Goal: Information Seeking & Learning: Learn about a topic

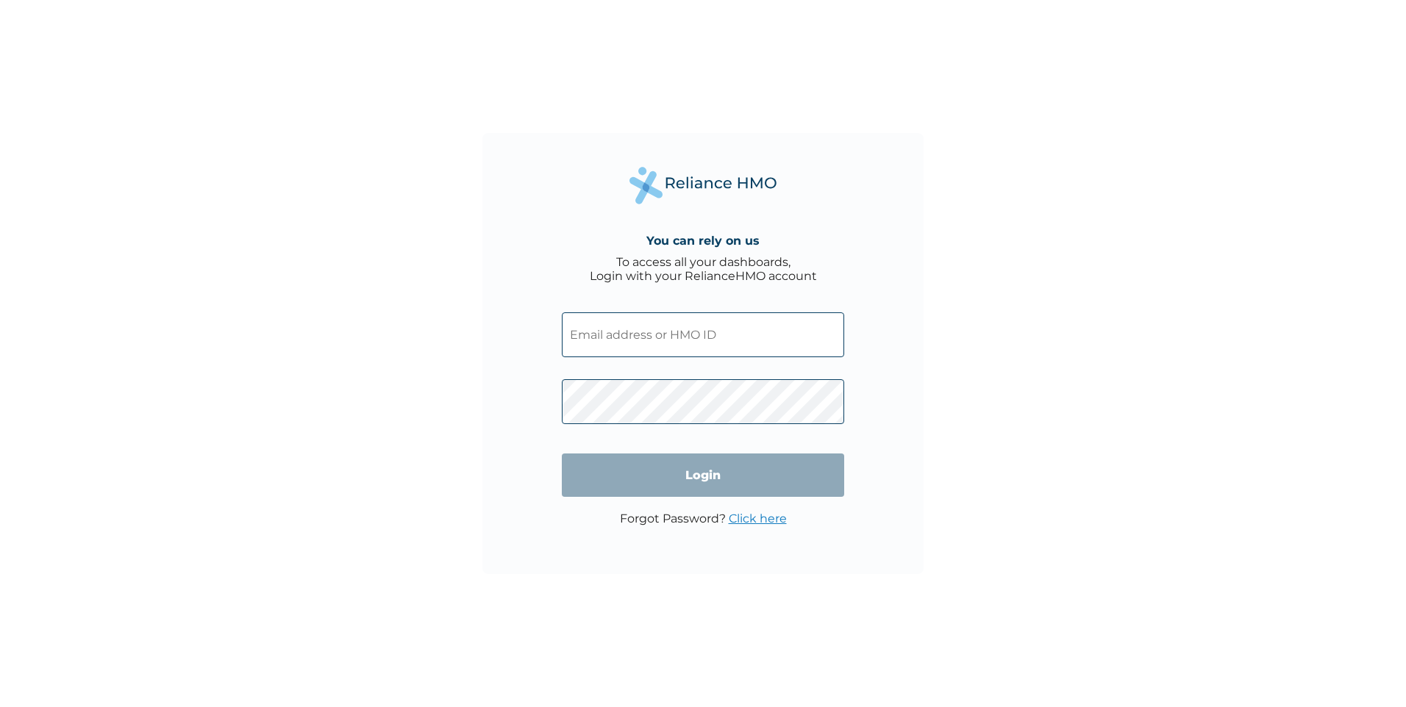
click at [615, 332] on input "text" at bounding box center [703, 335] width 282 height 45
paste input "GAL/10465/B"
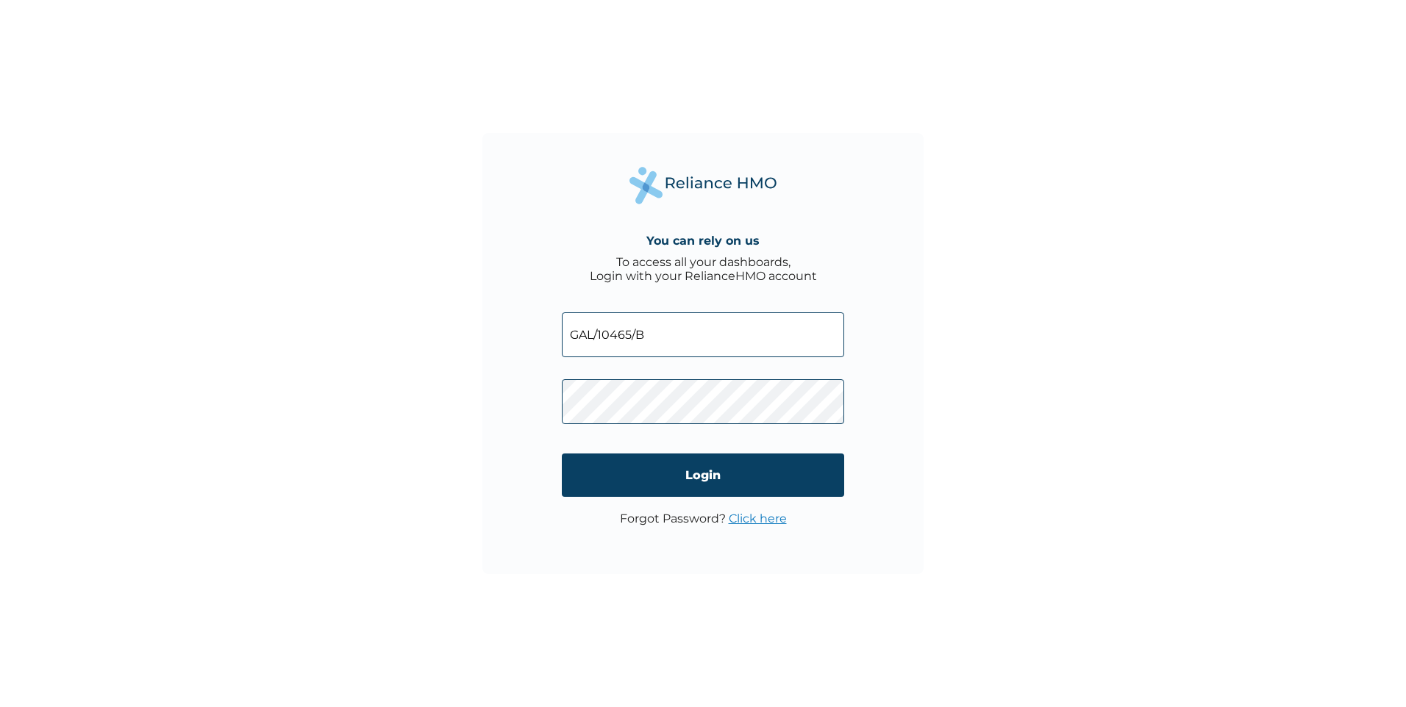
type input "GAL/10465/B"
click at [651, 489] on input "Login" at bounding box center [703, 475] width 282 height 43
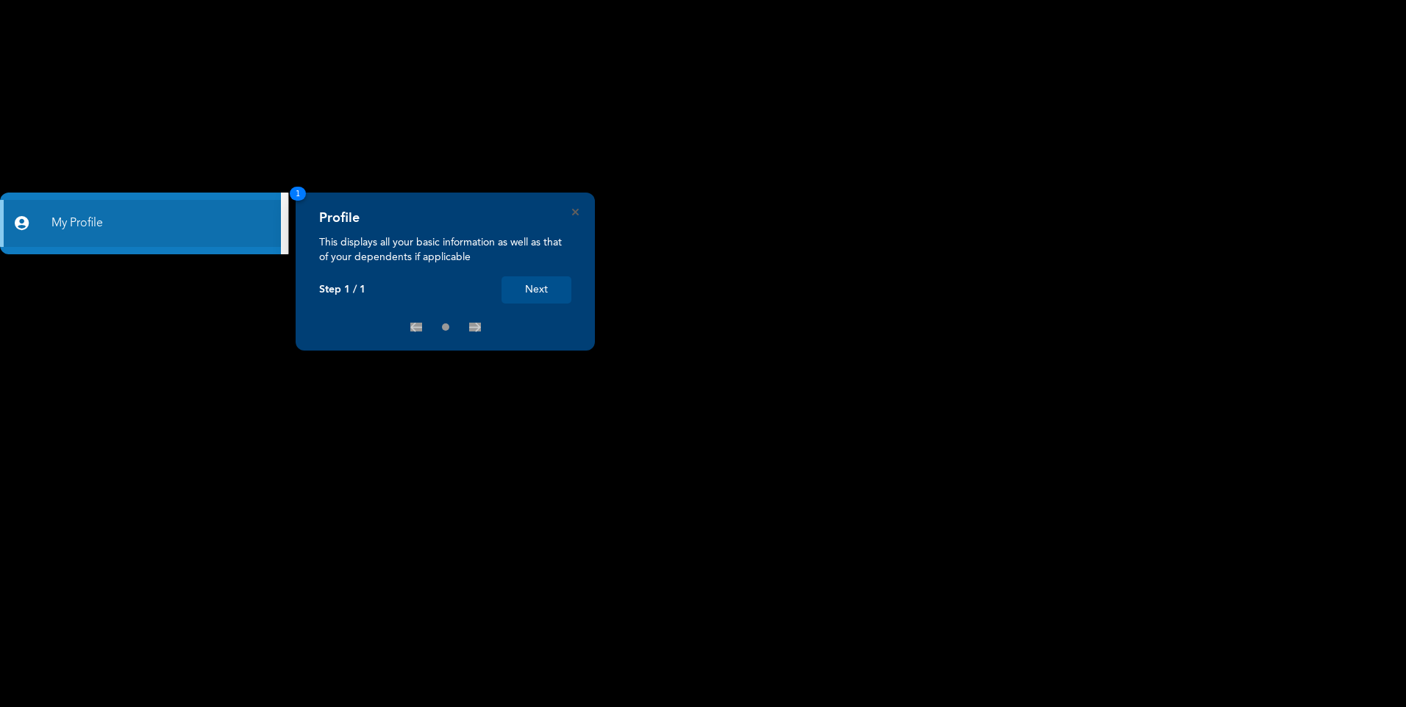
click at [535, 286] on button "Next" at bounding box center [537, 289] width 70 height 27
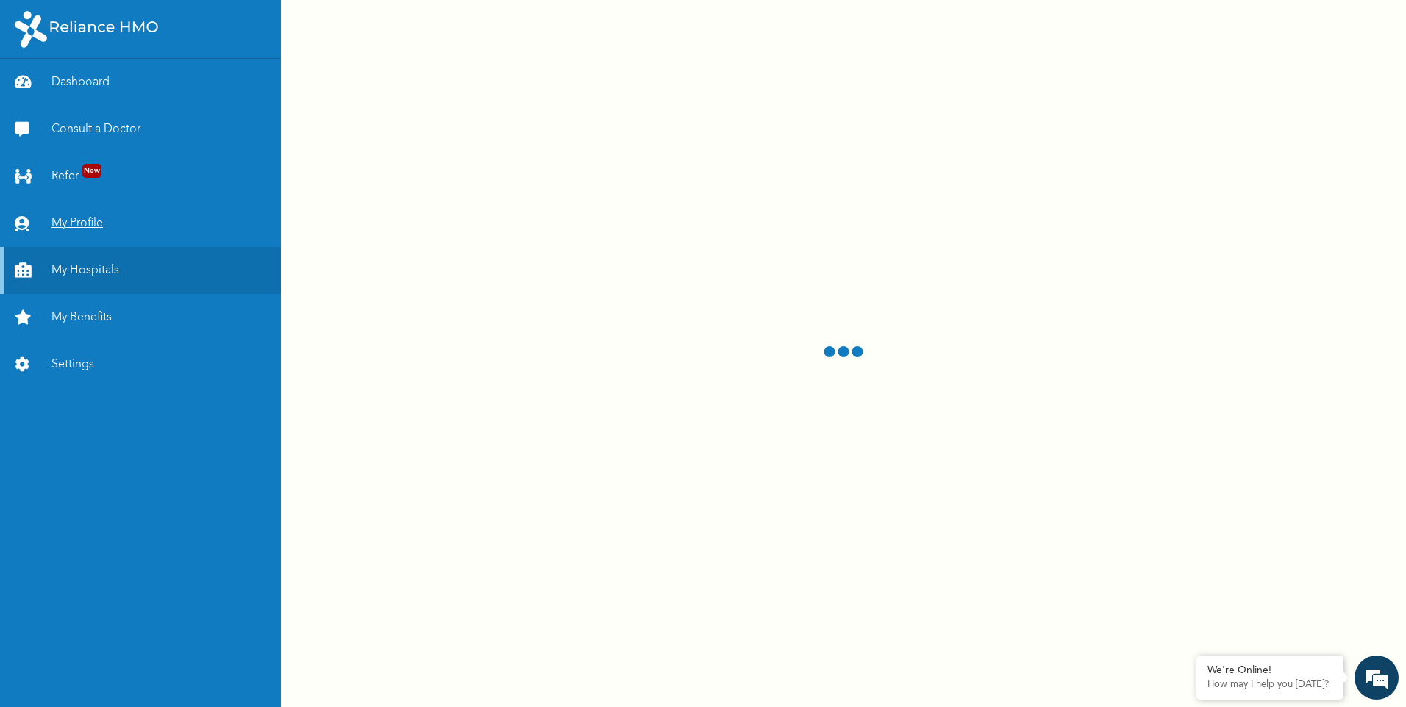
click at [79, 227] on link "My Profile" at bounding box center [140, 223] width 281 height 47
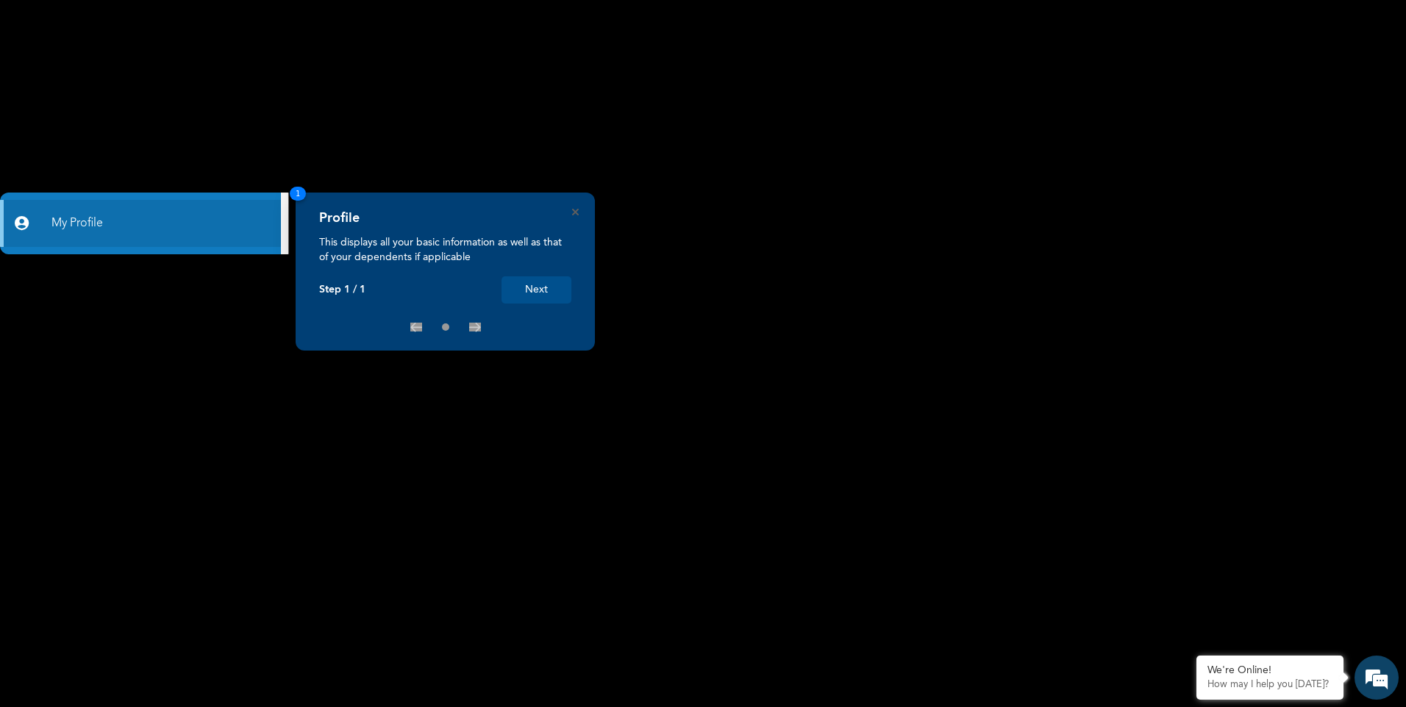
click at [549, 290] on button "Next" at bounding box center [537, 289] width 70 height 27
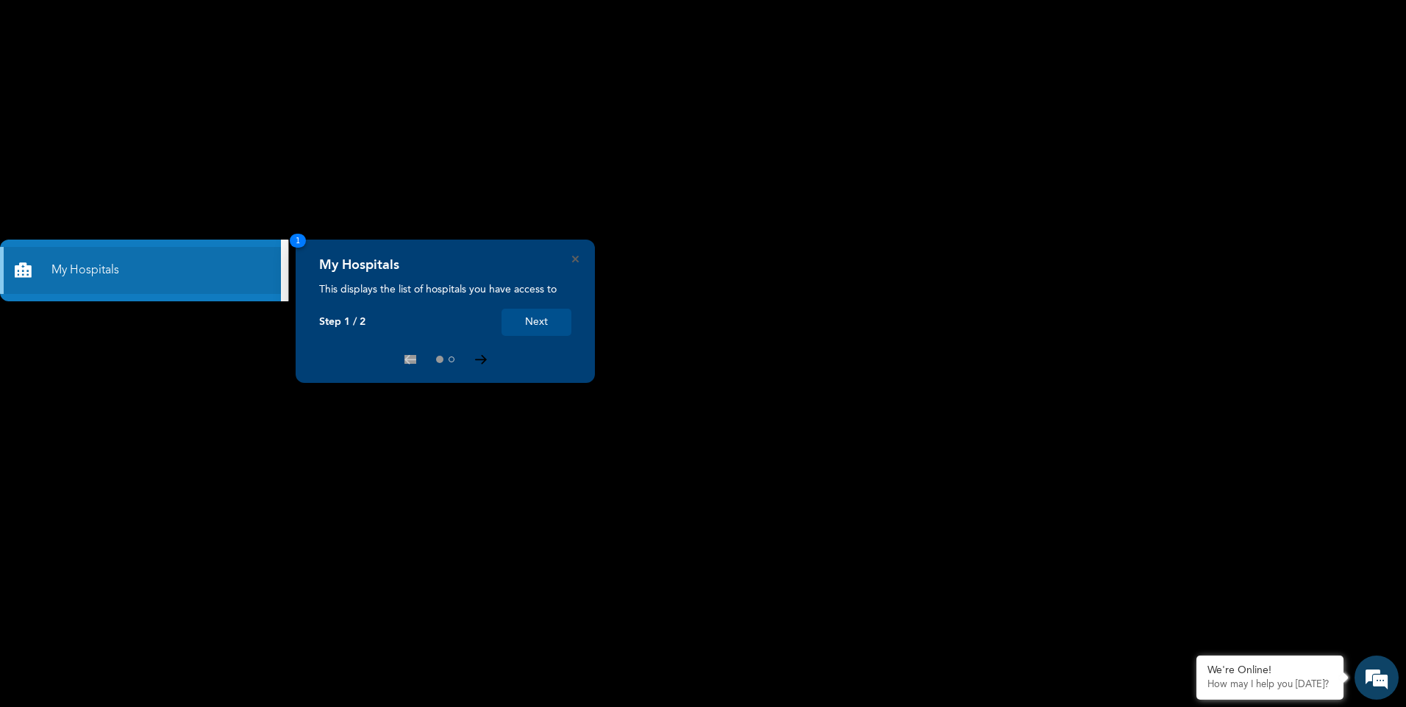
click at [482, 361] on icon at bounding box center [481, 360] width 12 height 10
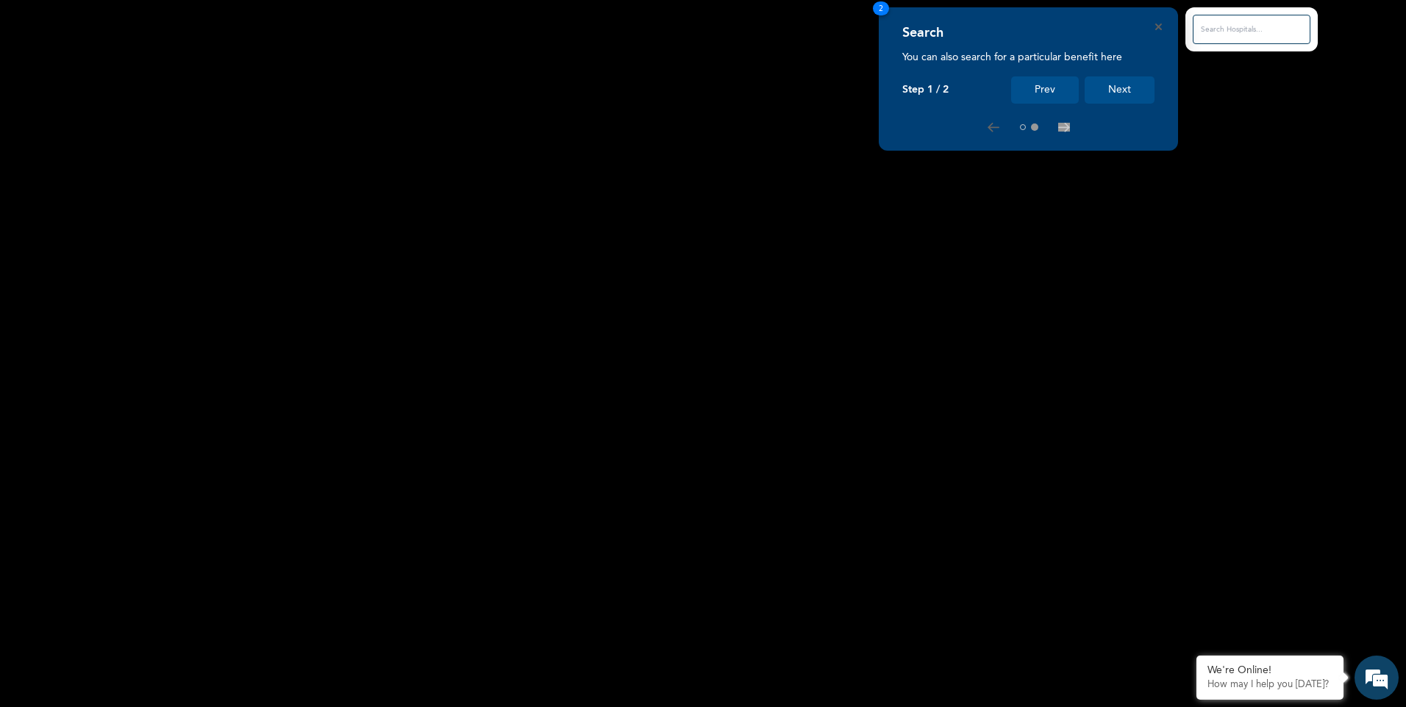
click at [921, 126] on div at bounding box center [1028, 127] width 252 height 12
click at [924, 62] on p "You can also search for a particular benefit here" at bounding box center [1028, 57] width 252 height 15
click at [1131, 87] on button "Next" at bounding box center [1120, 89] width 70 height 27
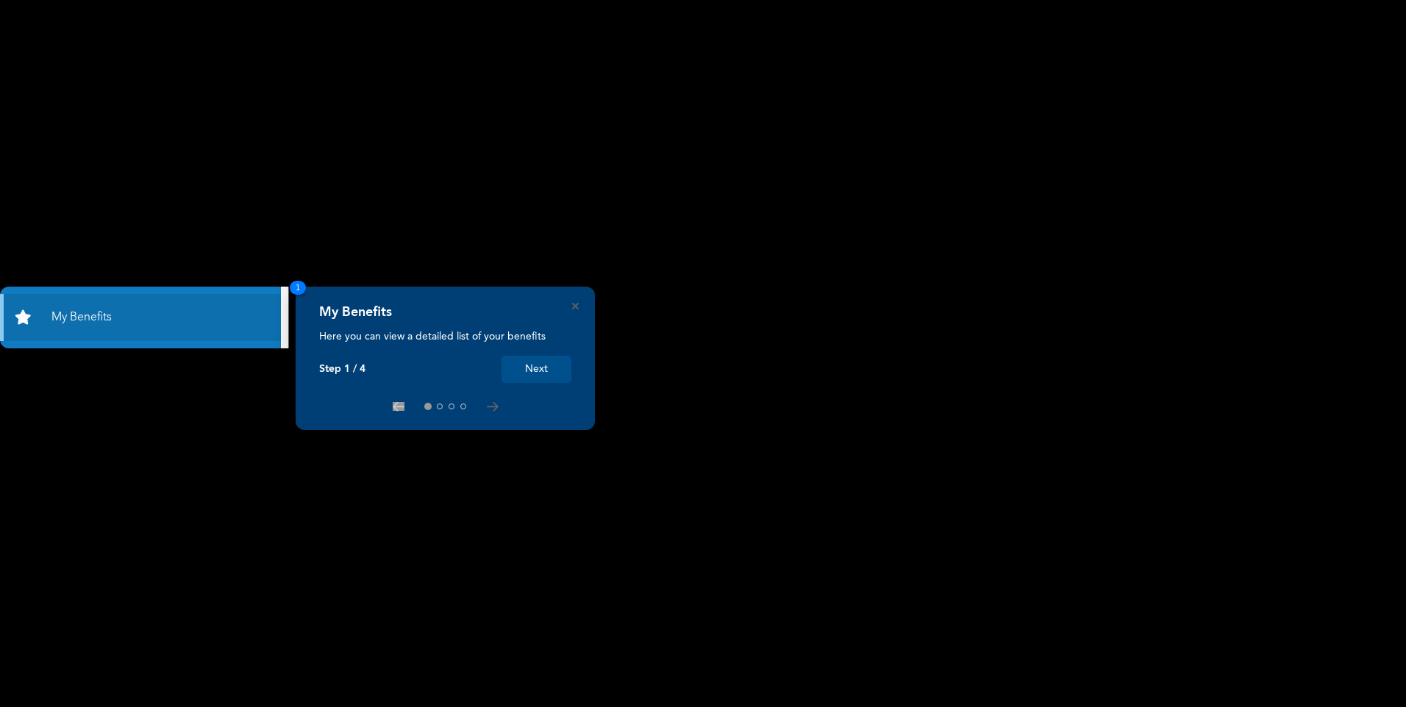
click at [464, 195] on rect at bounding box center [703, 353] width 1406 height 707
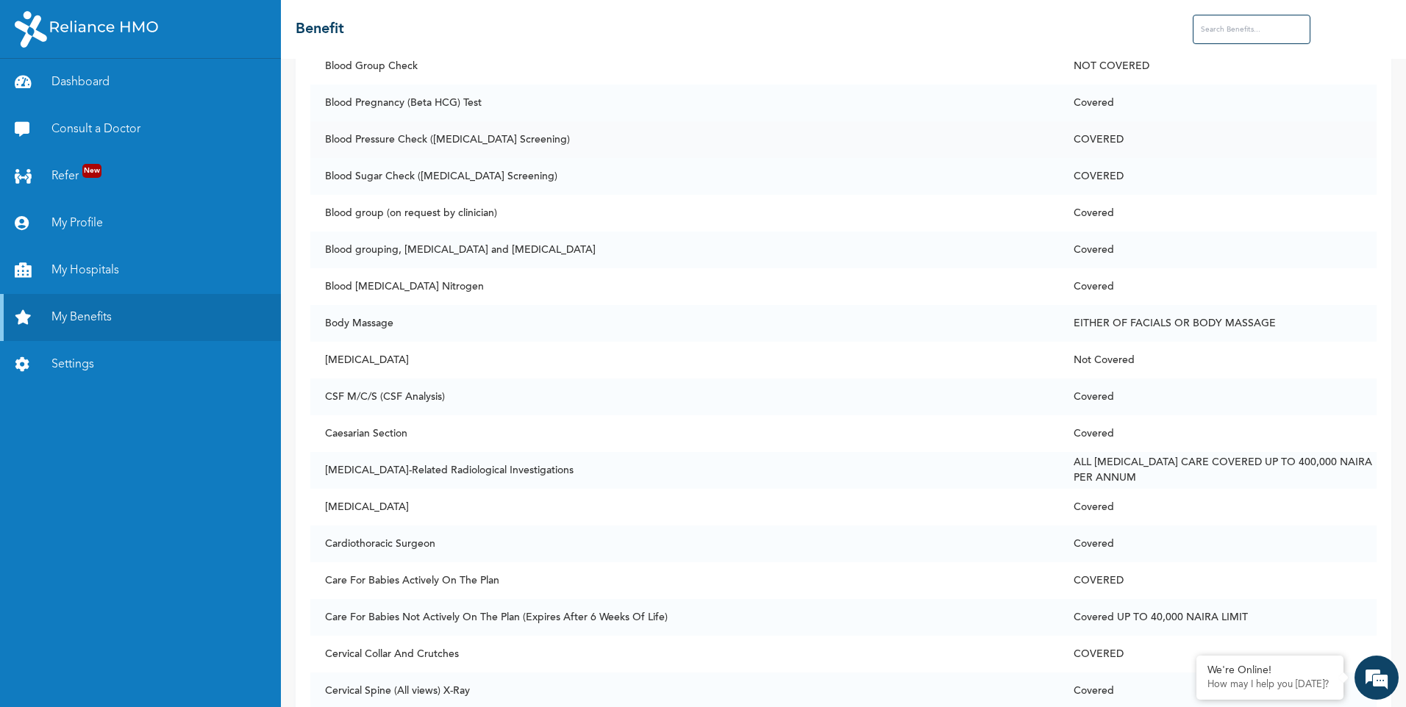
scroll to position [1324, 0]
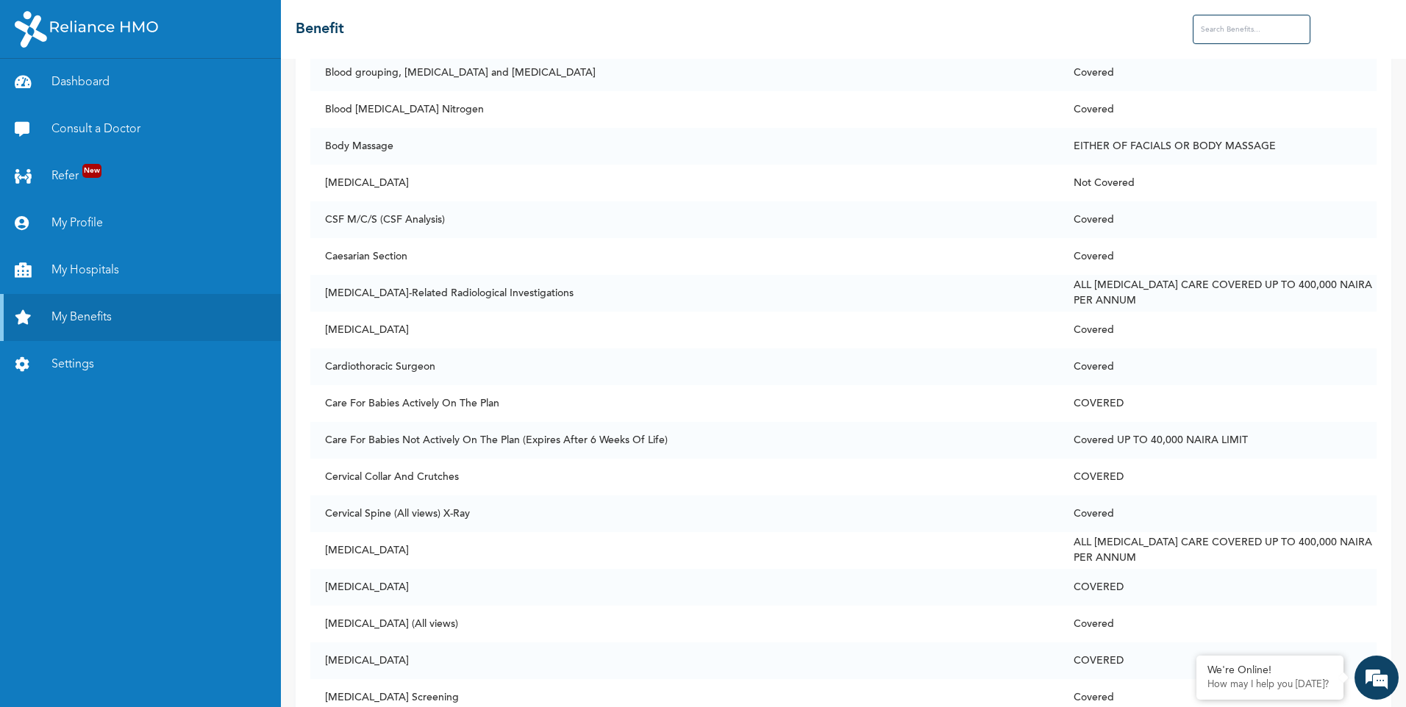
click at [1216, 35] on input "text" at bounding box center [1252, 29] width 118 height 29
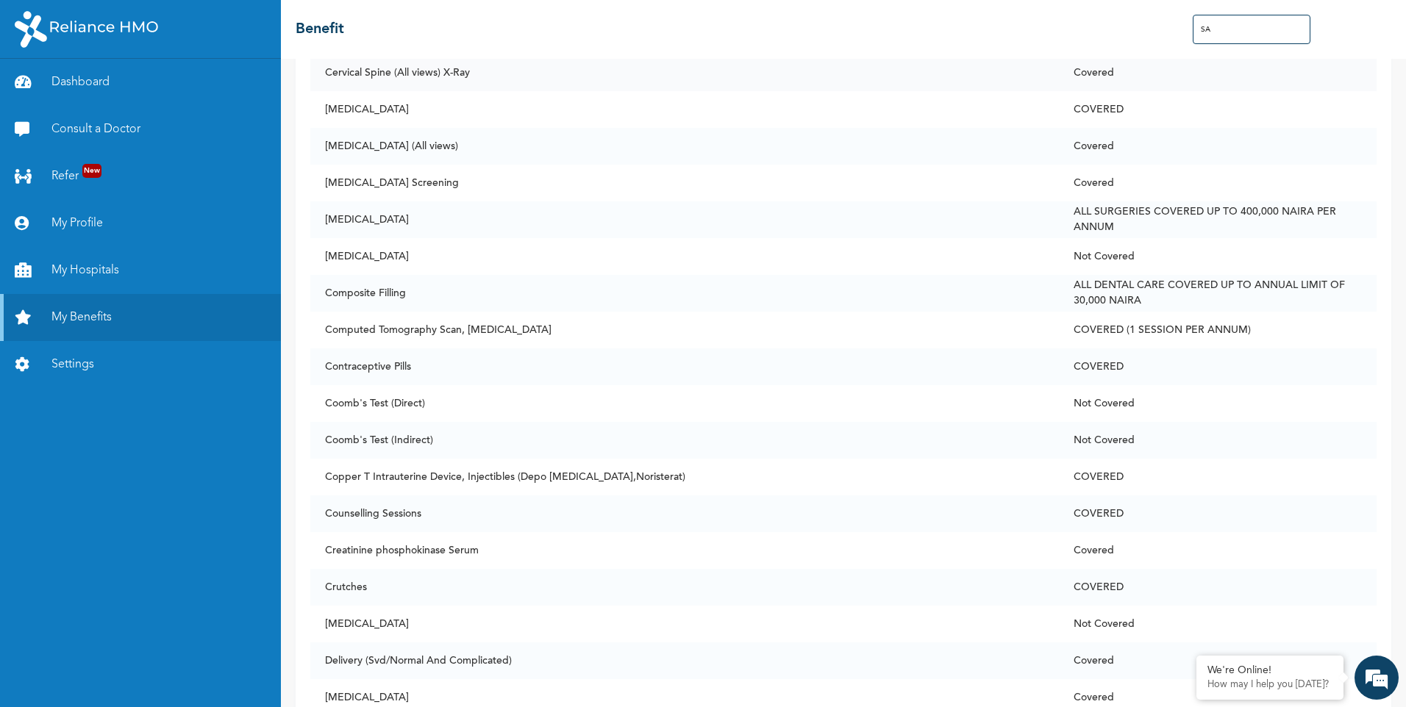
scroll to position [0, 0]
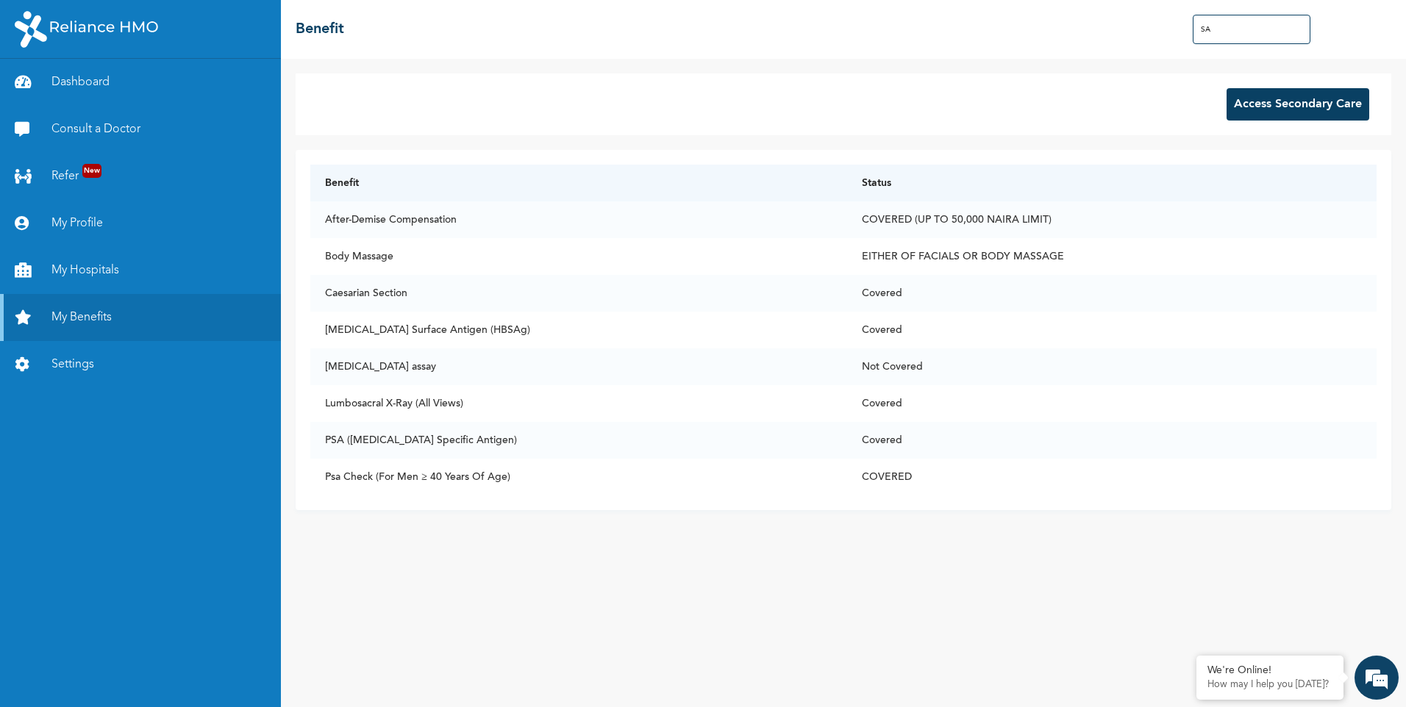
type input "S"
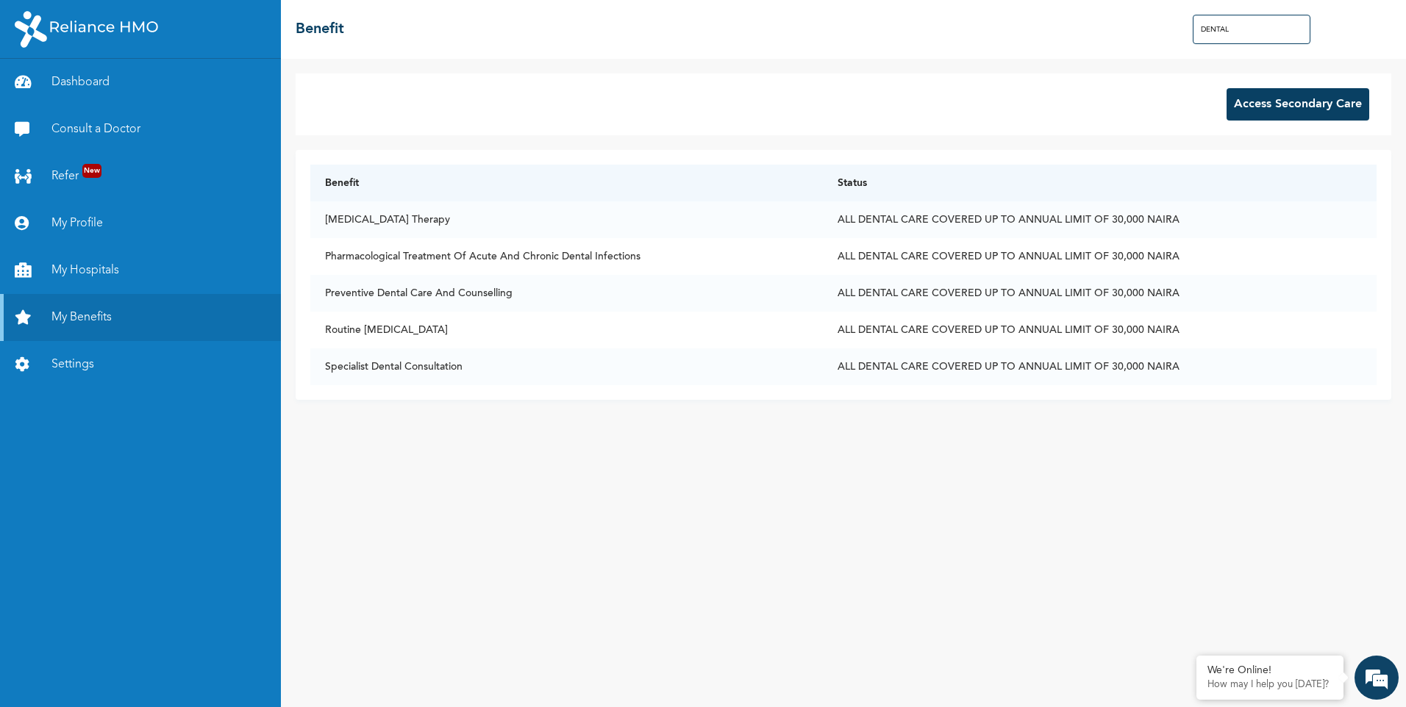
drag, startPoint x: 1241, startPoint y: 32, endPoint x: 1189, endPoint y: 32, distance: 51.5
click at [1189, 32] on div "☰ Benefit DENTAL" at bounding box center [843, 29] width 1125 height 59
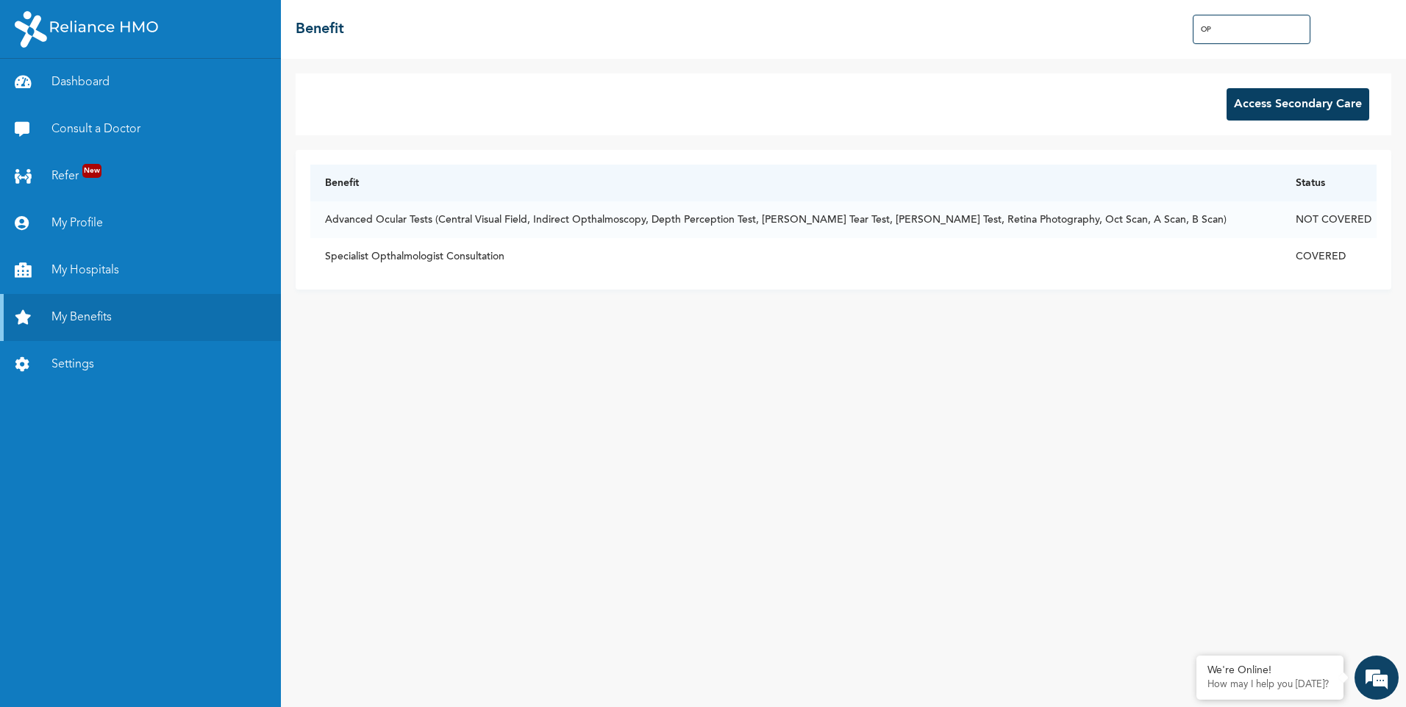
type input "O"
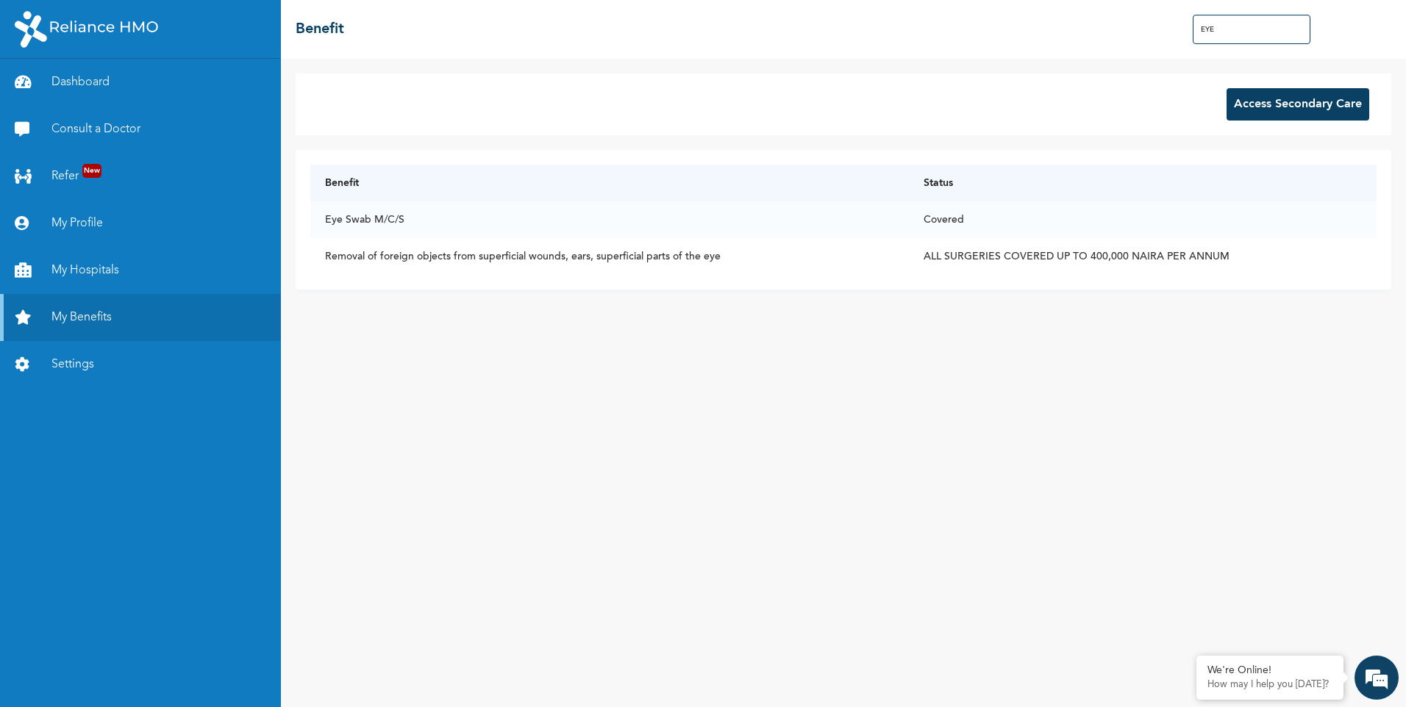
drag, startPoint x: 1238, startPoint y: 34, endPoint x: 1168, endPoint y: 26, distance: 70.3
click at [1168, 26] on div "☰ Benefit EYE" at bounding box center [843, 29] width 1125 height 59
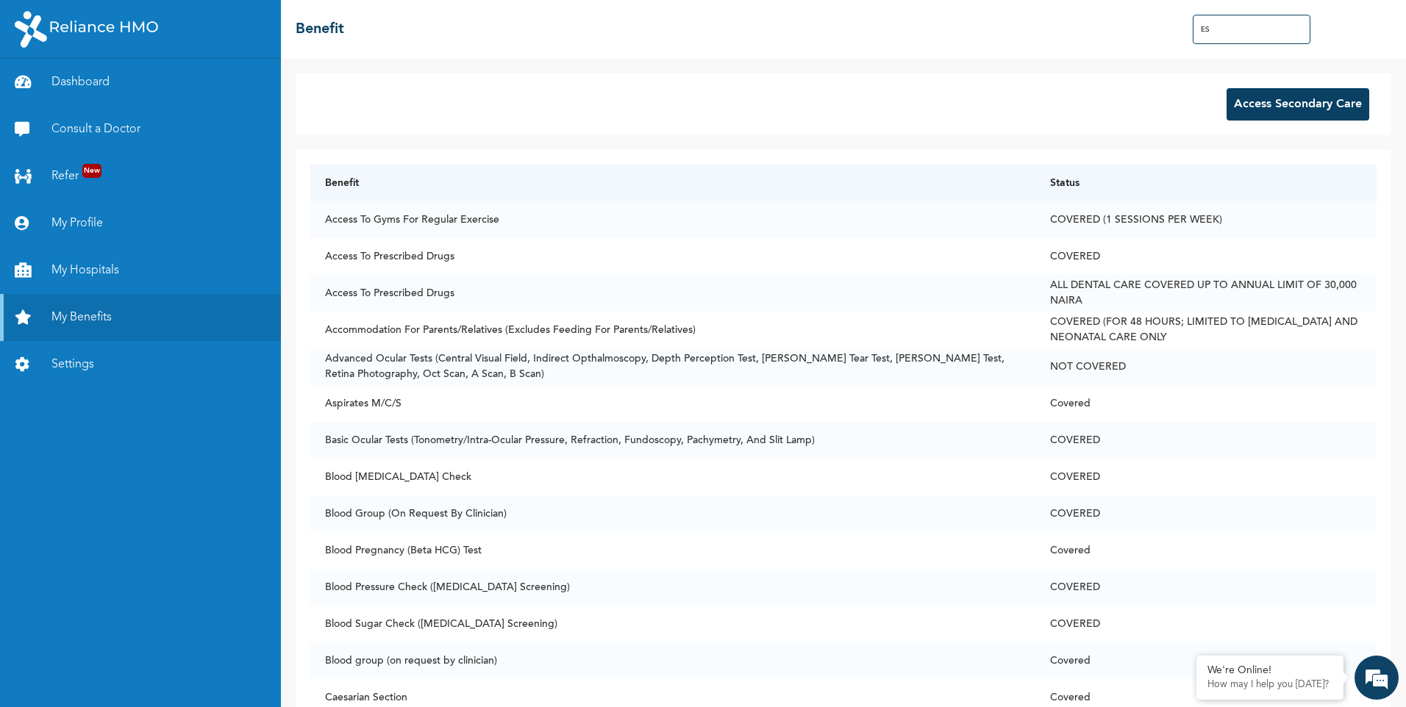
type input "S"
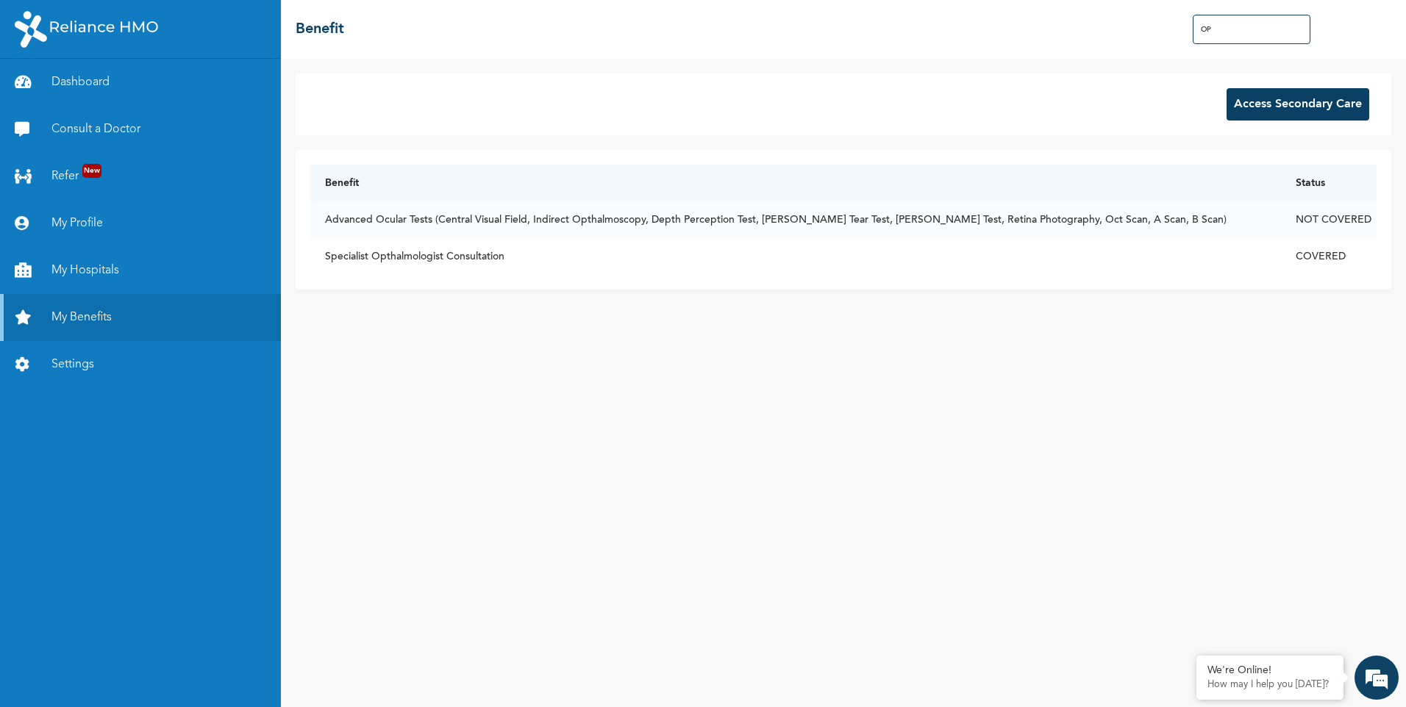
type input "O"
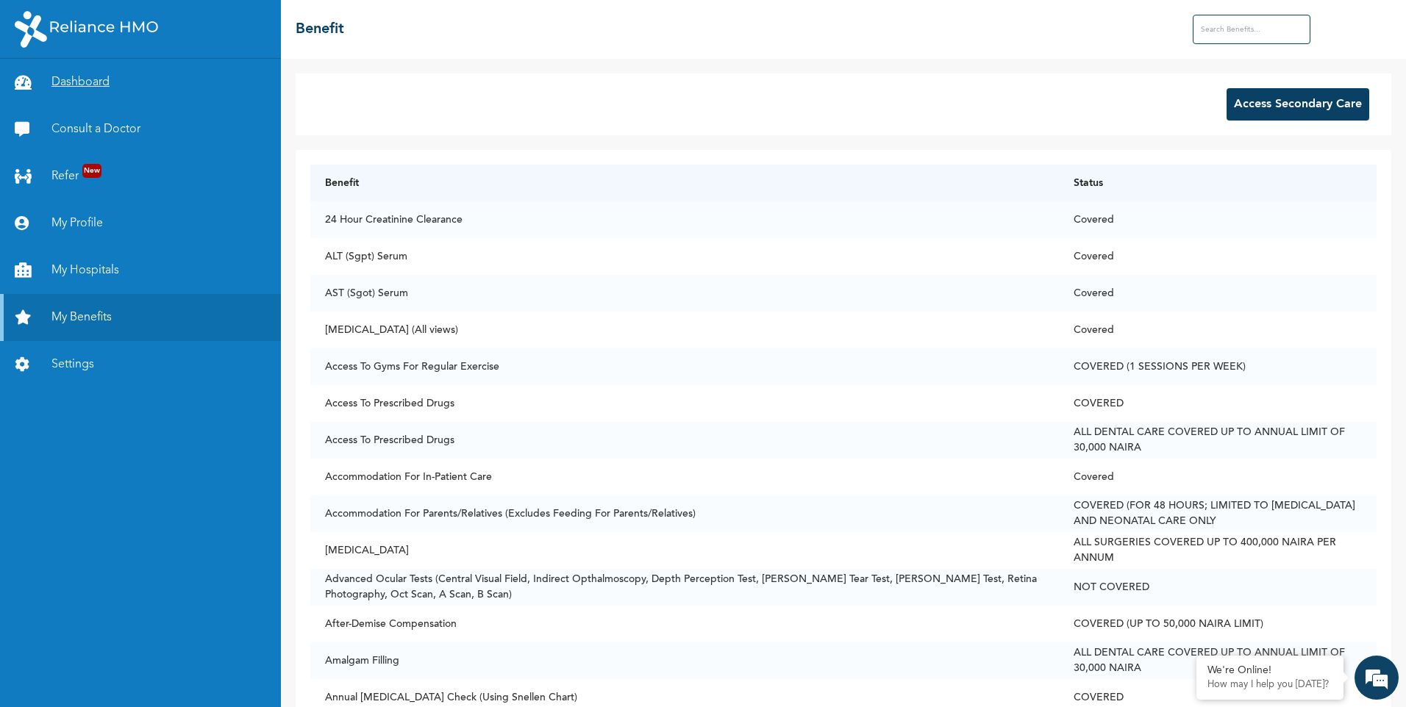
click at [83, 87] on link "Dashboard" at bounding box center [140, 82] width 281 height 47
